Goal: Transaction & Acquisition: Purchase product/service

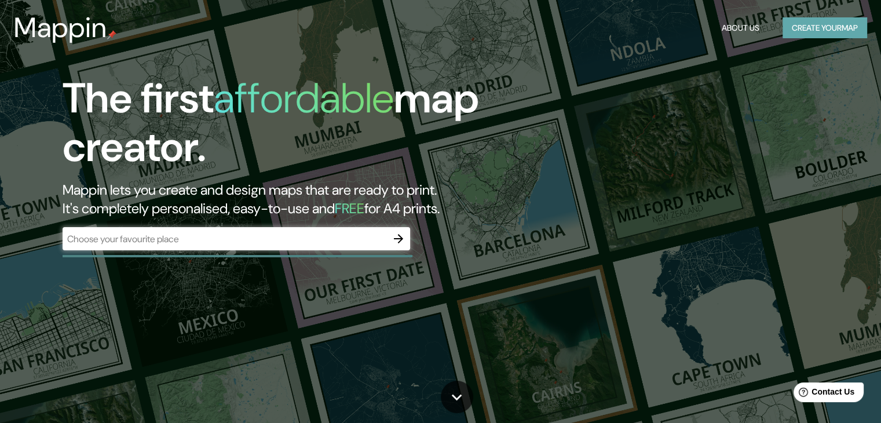
click at [819, 32] on button "Create your map" at bounding box center [825, 27] width 85 height 21
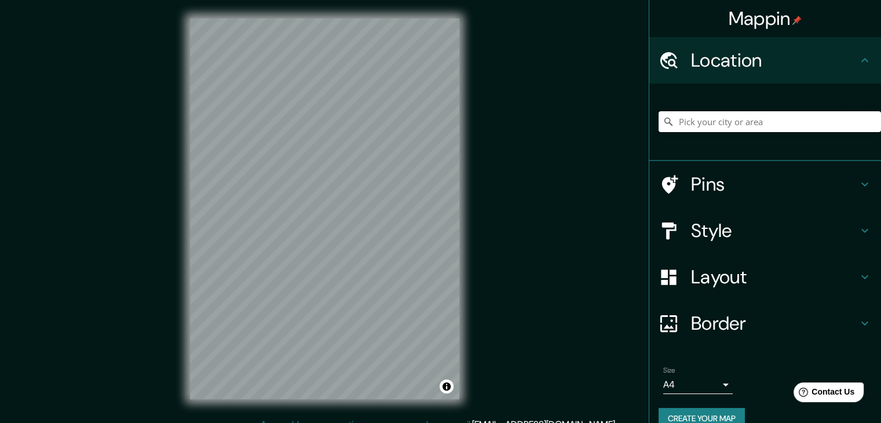
click at [767, 119] on input "Pick your city or area" at bounding box center [770, 121] width 223 height 21
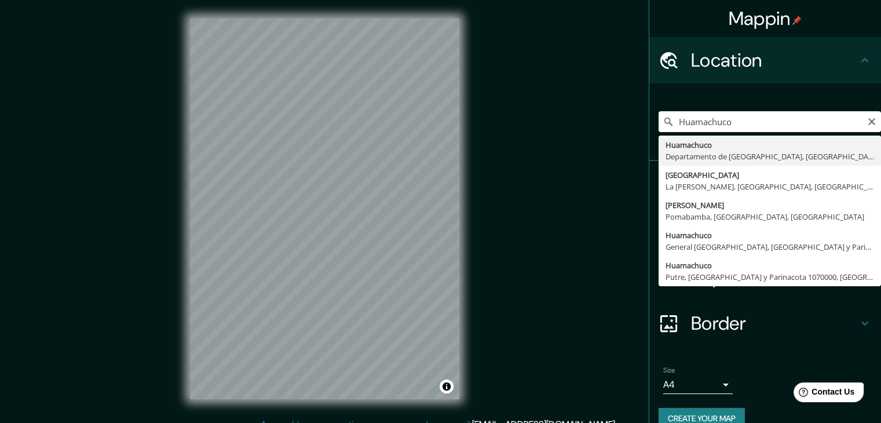
type input "Huamachuco, Departamento de La Libertad, Perú"
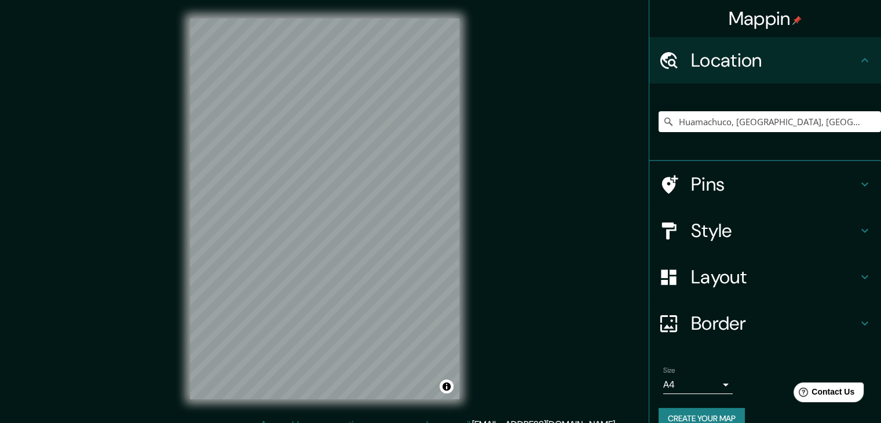
click at [858, 235] on icon at bounding box center [865, 231] width 14 height 14
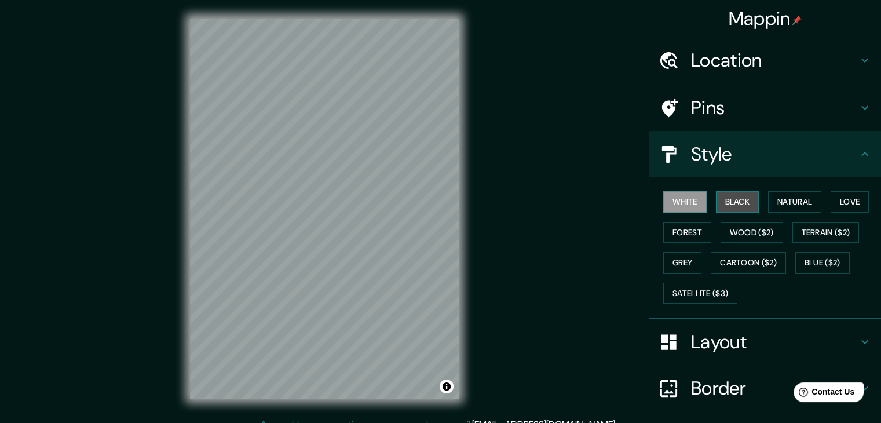
click at [734, 203] on button "Black" at bounding box center [737, 201] width 43 height 21
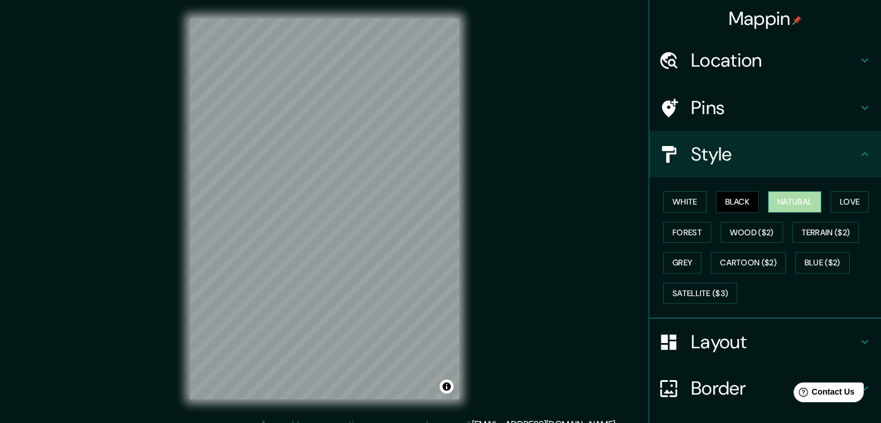
click at [781, 202] on button "Natural" at bounding box center [794, 201] width 53 height 21
click at [837, 199] on button "Love" at bounding box center [850, 201] width 38 height 21
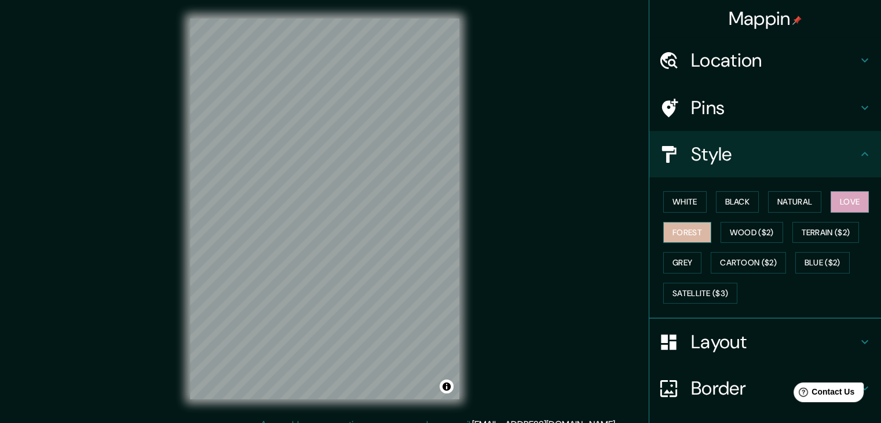
click at [673, 229] on button "Forest" at bounding box center [687, 232] width 48 height 21
drag, startPoint x: 732, startPoint y: 232, endPoint x: 767, endPoint y: 231, distance: 34.2
click at [732, 232] on button "Wood ($2)" at bounding box center [752, 232] width 63 height 21
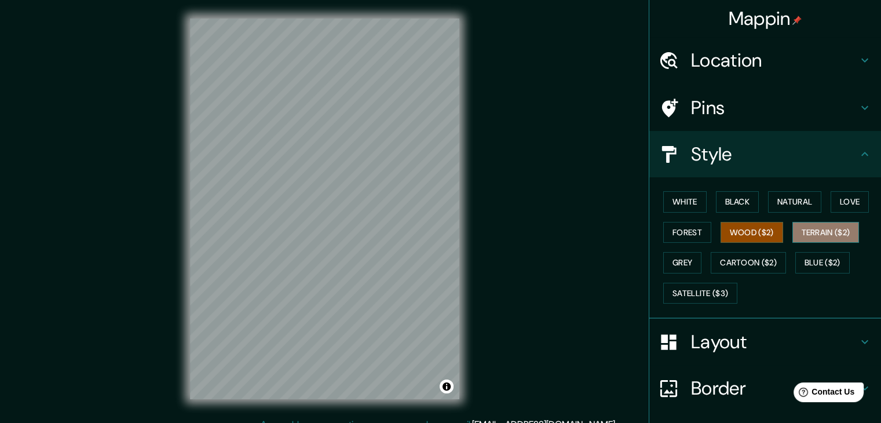
click at [806, 231] on button "Terrain ($2)" at bounding box center [826, 232] width 67 height 21
click at [678, 262] on button "Grey" at bounding box center [682, 262] width 38 height 21
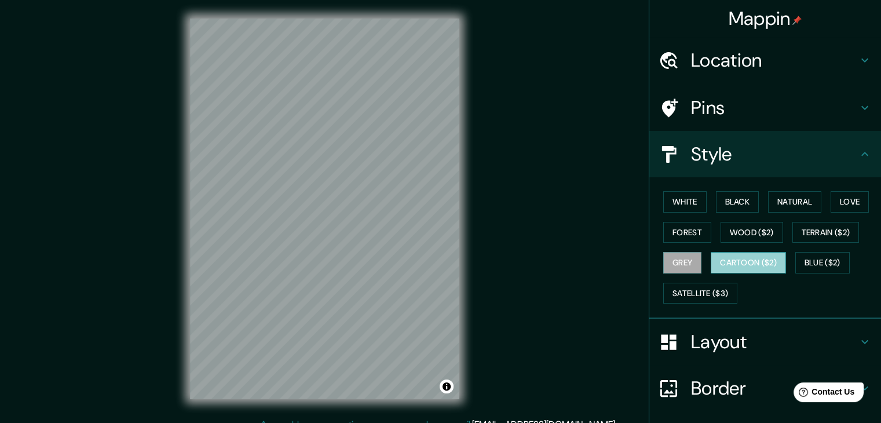
click at [725, 262] on button "Cartoon ($2)" at bounding box center [748, 262] width 75 height 21
click at [807, 258] on button "Blue ($2)" at bounding box center [823, 262] width 54 height 21
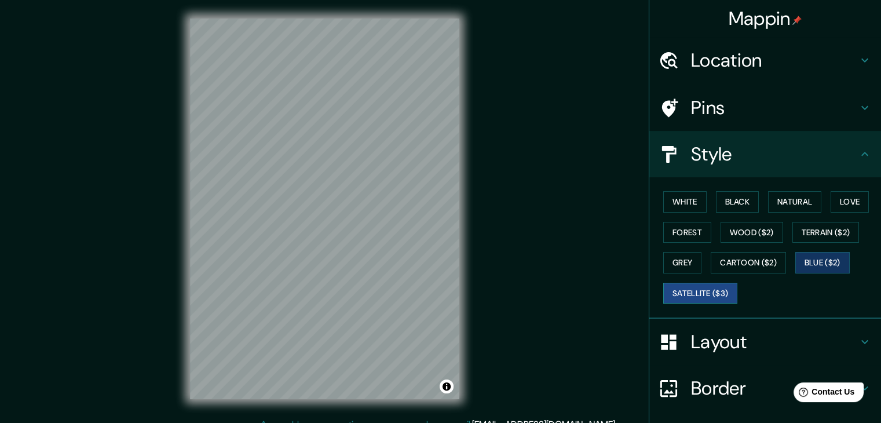
click at [691, 289] on button "Satellite ($3)" at bounding box center [700, 293] width 74 height 21
click at [803, 231] on button "Terrain ($2)" at bounding box center [826, 232] width 67 height 21
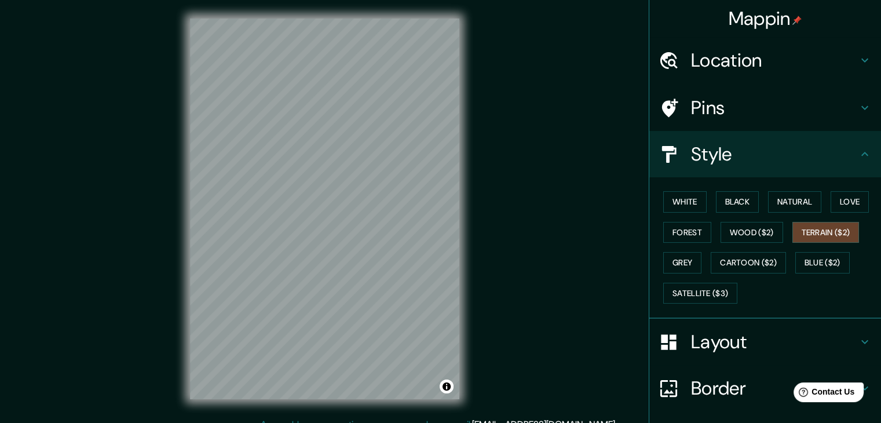
click at [858, 110] on icon at bounding box center [865, 108] width 14 height 14
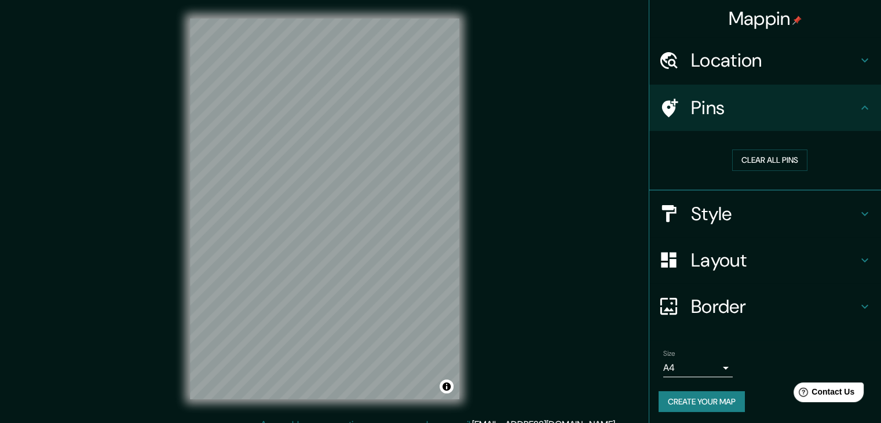
click at [858, 110] on icon at bounding box center [865, 108] width 14 height 14
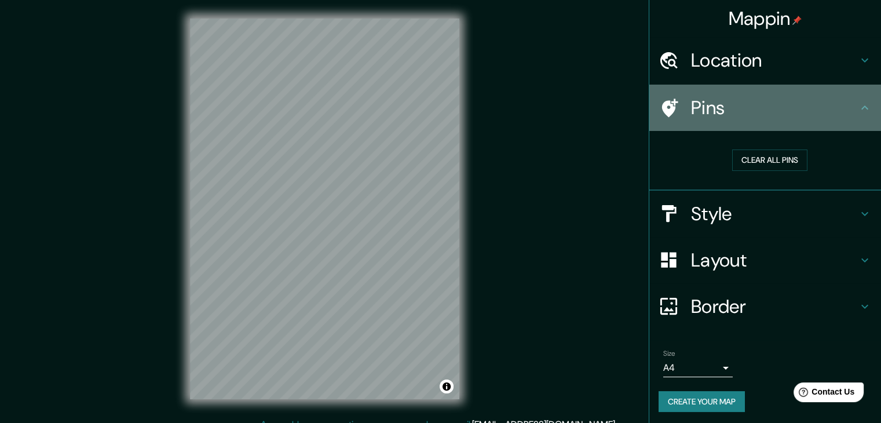
click at [858, 107] on icon at bounding box center [865, 108] width 14 height 14
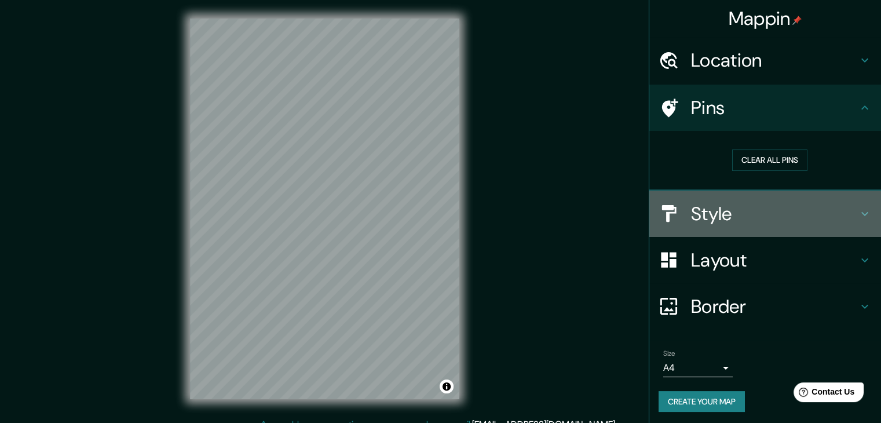
click at [858, 214] on icon at bounding box center [865, 214] width 14 height 14
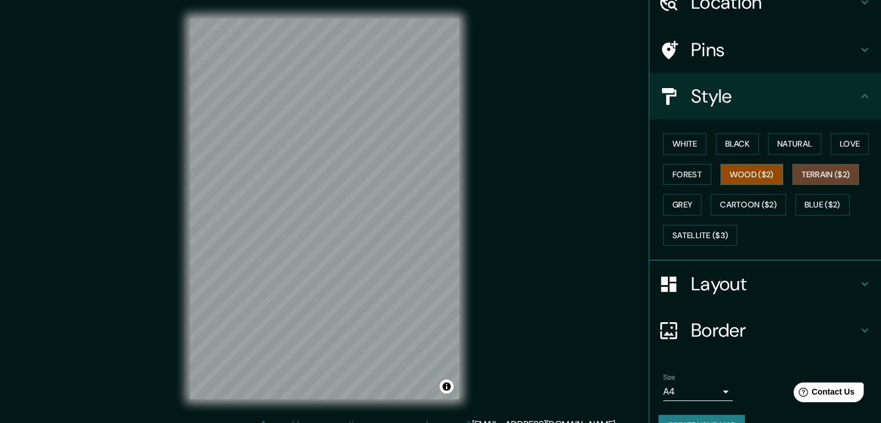
scroll to position [83, 0]
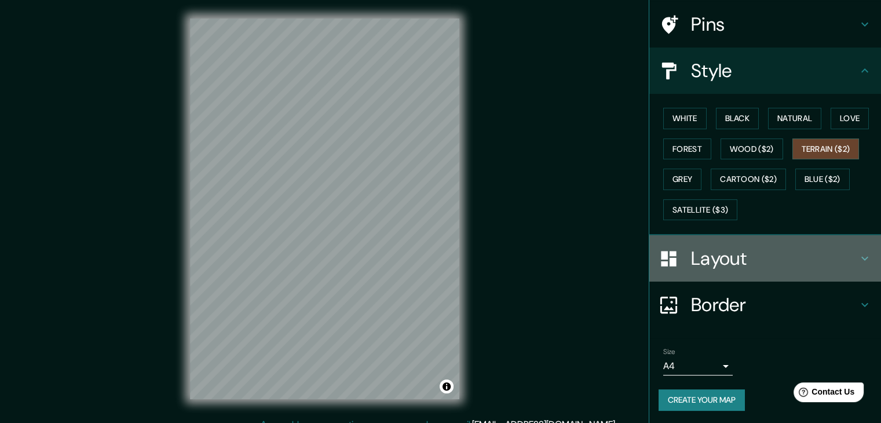
click at [858, 257] on icon at bounding box center [865, 258] width 14 height 14
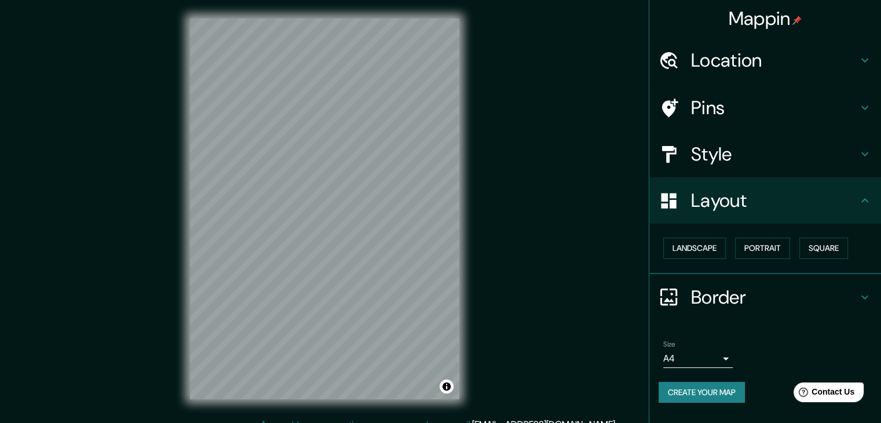
scroll to position [0, 0]
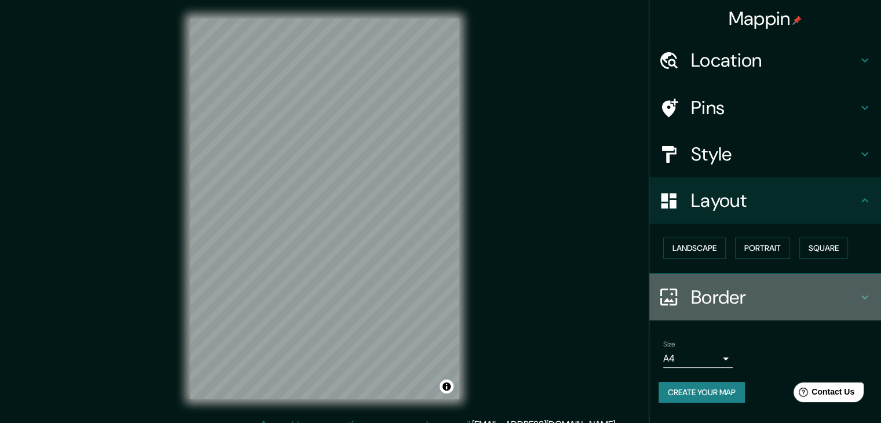
click at [865, 297] on icon at bounding box center [865, 297] width 7 height 4
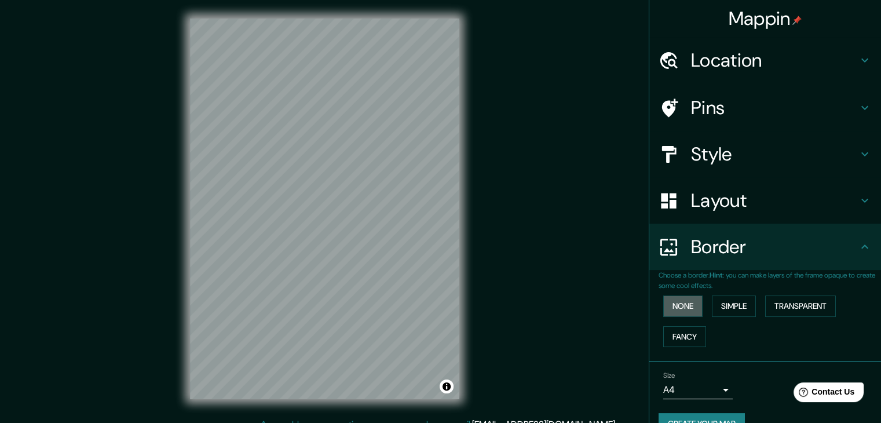
drag, startPoint x: 679, startPoint y: 307, endPoint x: 695, endPoint y: 309, distance: 16.3
click at [679, 308] on button "None" at bounding box center [682, 306] width 39 height 21
click at [726, 307] on button "Simple" at bounding box center [734, 306] width 44 height 21
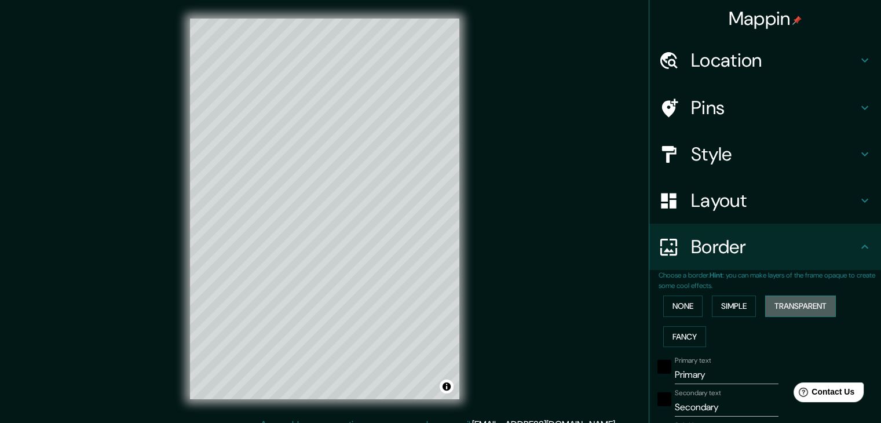
click at [782, 307] on button "Transparent" at bounding box center [800, 306] width 71 height 21
click at [678, 336] on button "Fancy" at bounding box center [684, 336] width 43 height 21
click at [727, 304] on button "Simple" at bounding box center [734, 306] width 44 height 21
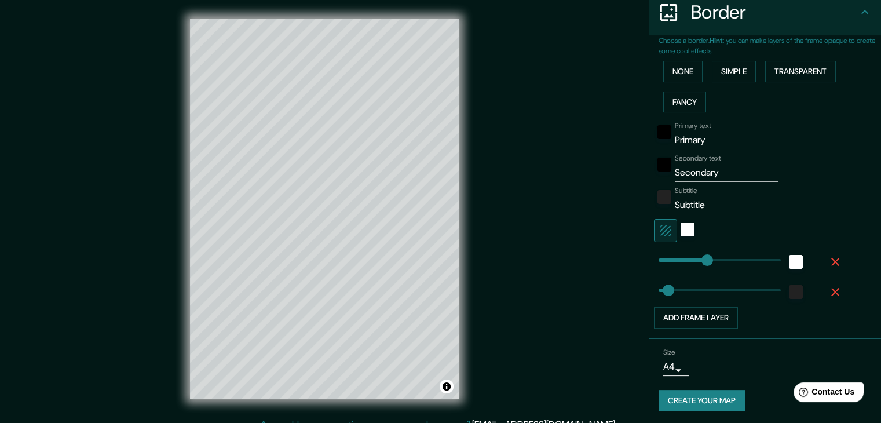
scroll to position [13, 0]
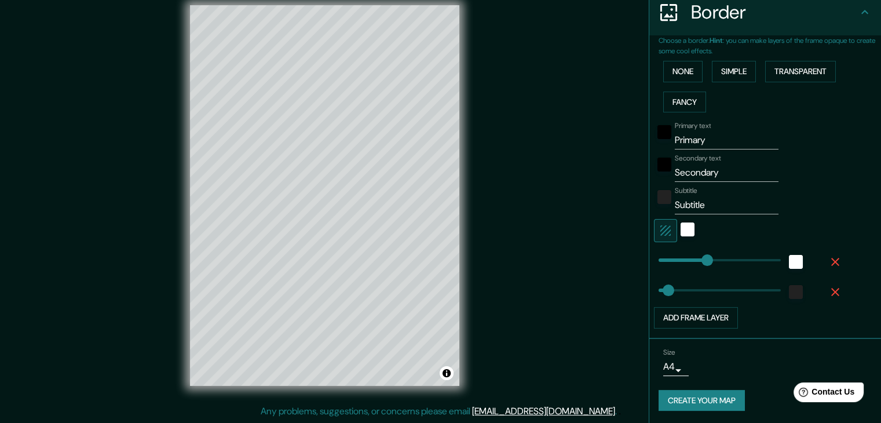
click at [706, 399] on button "Create your map" at bounding box center [702, 400] width 86 height 21
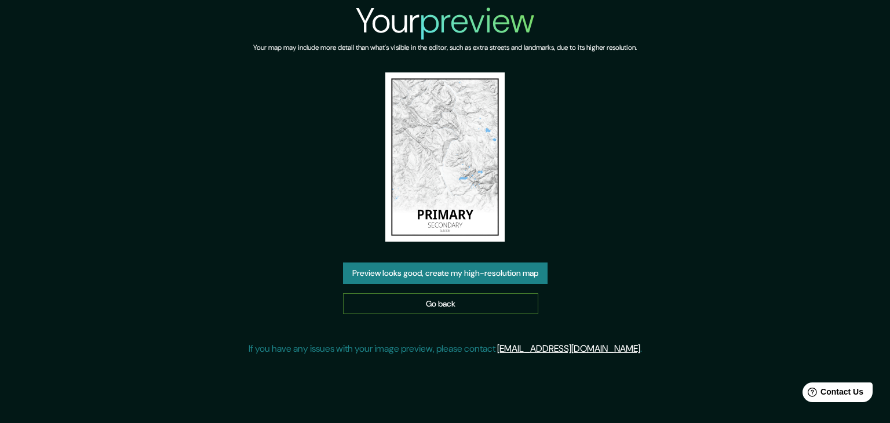
click at [463, 298] on link "Go back" at bounding box center [440, 303] width 195 height 21
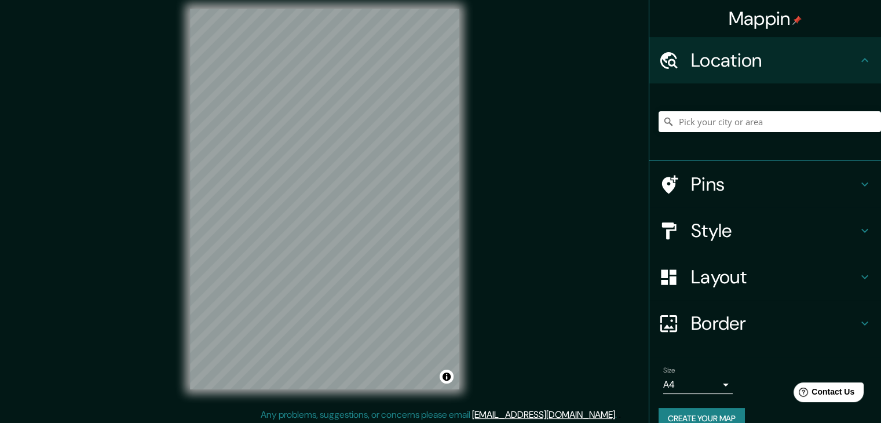
scroll to position [13, 0]
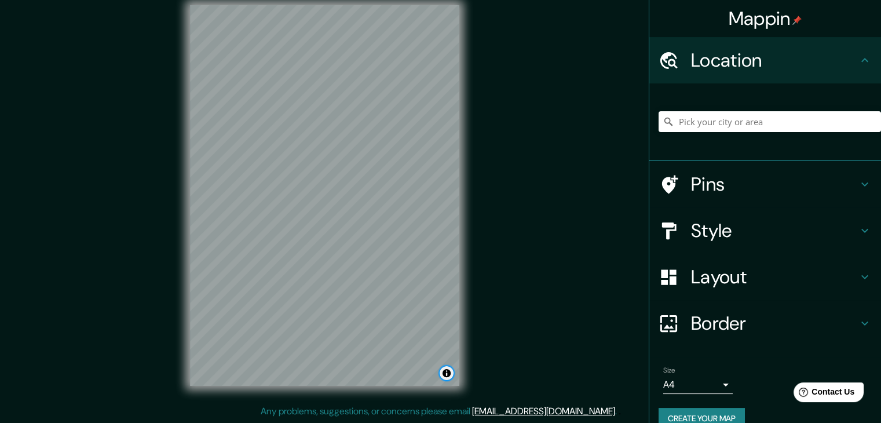
click at [445, 376] on button "Toggle attribution" at bounding box center [447, 373] width 14 height 14
